Goal: Task Accomplishment & Management: Use online tool/utility

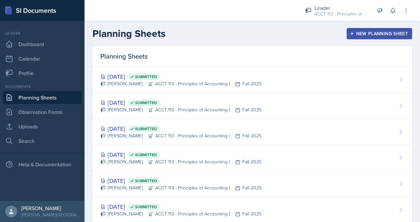
click at [352, 31] on div "New Planning Sheet" at bounding box center [379, 33] width 57 height 5
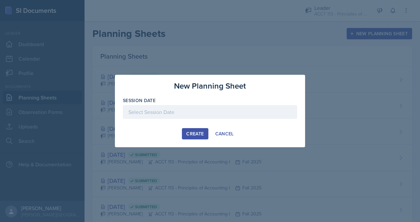
click at [164, 109] on div at bounding box center [210, 112] width 174 height 14
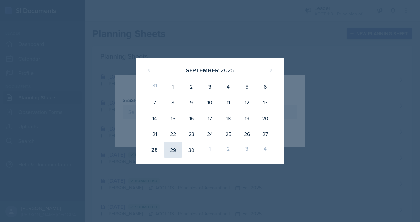
click at [168, 154] on div "29" at bounding box center [173, 150] width 18 height 16
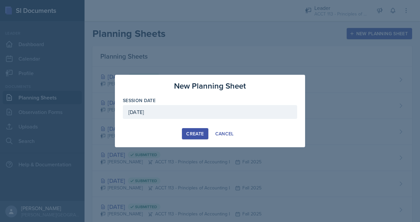
click at [195, 112] on div "[DATE]" at bounding box center [210, 112] width 174 height 14
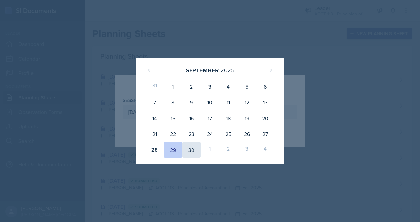
click at [193, 148] on div "30" at bounding box center [191, 150] width 18 height 16
type input "[DATE]"
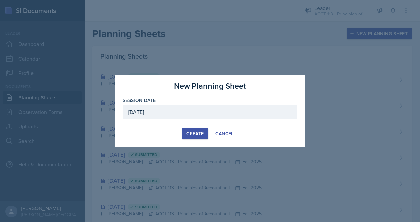
click at [191, 135] on div "Create" at bounding box center [194, 133] width 17 height 5
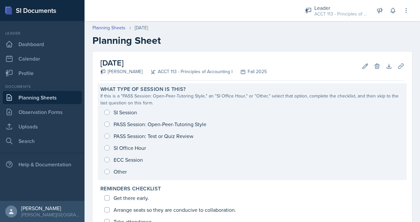
click at [120, 109] on div "SI Session PASS Session: Open-Peer-Tutoring Style PASS Session: Test or Quiz Re…" at bounding box center [251, 142] width 303 height 71
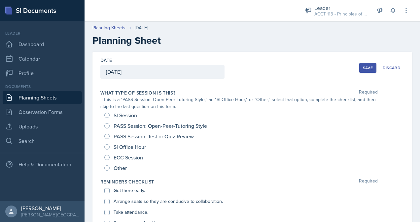
click at [109, 118] on div "SI Session" at bounding box center [121, 115] width 34 height 11
click at [105, 114] on input "SI Session" at bounding box center [106, 115] width 5 height 5
radio input "true"
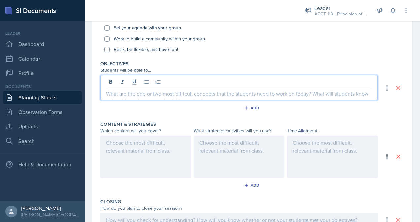
scroll to position [207, 0]
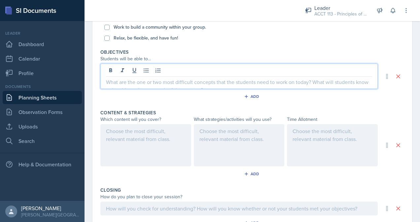
click at [198, 81] on p at bounding box center [239, 82] width 266 height 8
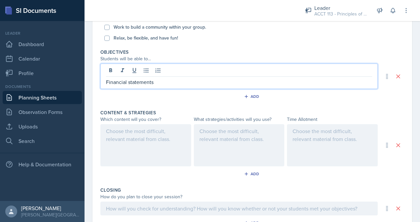
click at [155, 140] on div at bounding box center [145, 145] width 91 height 42
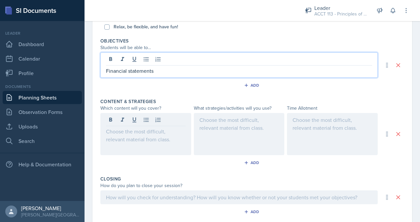
scroll to position [230, 0]
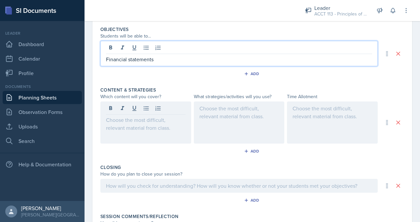
click at [176, 59] on p "Financial statements" at bounding box center [239, 59] width 266 height 8
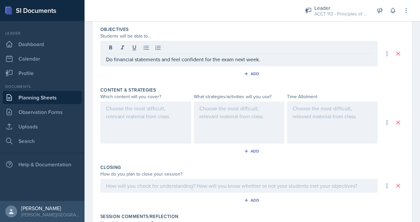
click at [139, 121] on div at bounding box center [145, 123] width 91 height 42
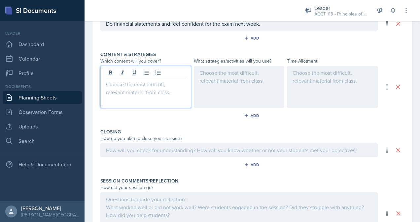
scroll to position [254, 0]
click at [145, 73] on icon at bounding box center [146, 73] width 7 height 7
click at [125, 98] on p "10 column worksheet" at bounding box center [148, 100] width 74 height 8
click at [172, 91] on p "Closing entries" at bounding box center [148, 92] width 74 height 8
click at [206, 83] on div at bounding box center [239, 87] width 91 height 42
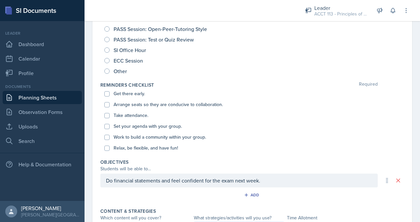
scroll to position [0, 0]
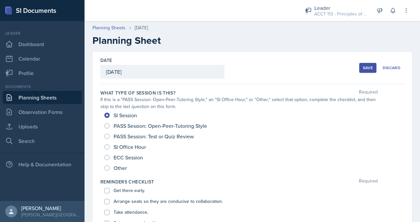
click at [365, 69] on div "Save" at bounding box center [368, 67] width 10 height 5
